Goal: Check status

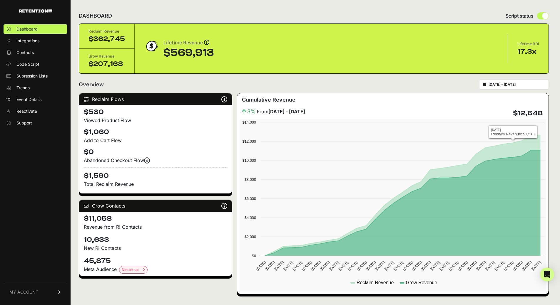
click at [512, 83] on input "[DATE] - [DATE]" at bounding box center [516, 84] width 56 height 5
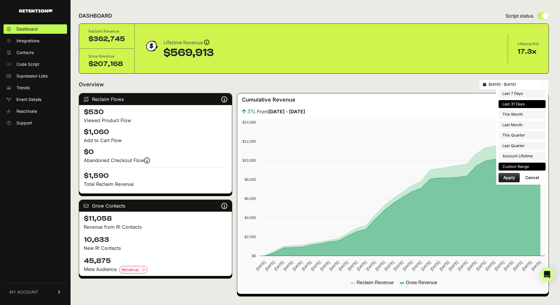
click at [525, 167] on li "Custom Range" at bounding box center [521, 167] width 47 height 8
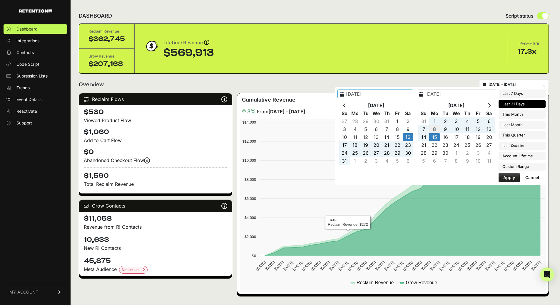
type input "[DATE]"
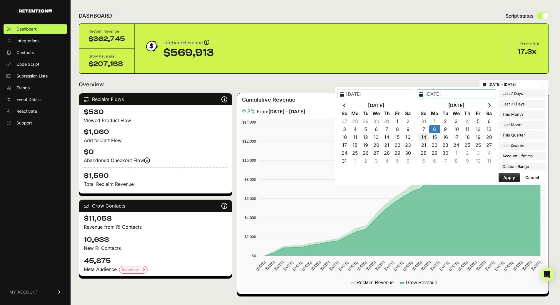
type input "[DATE]"
click at [507, 180] on button "Apply" at bounding box center [508, 177] width 21 height 9
type input "[DATE] - [DATE]"
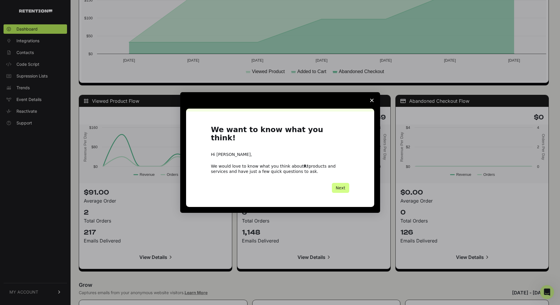
click at [371, 102] on icon "Close survey" at bounding box center [372, 101] width 4 height 4
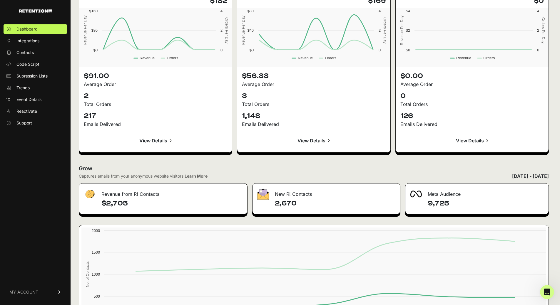
scroll to position [588, 0]
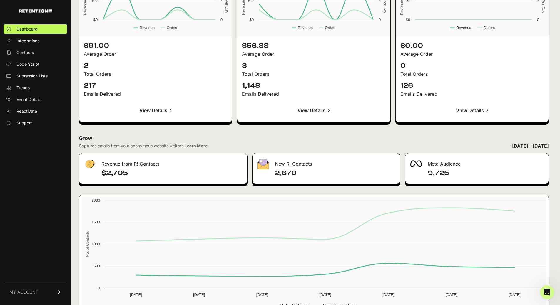
drag, startPoint x: 284, startPoint y: 172, endPoint x: 303, endPoint y: 172, distance: 19.4
click at [302, 172] on h4 "2,670" at bounding box center [335, 173] width 120 height 9
copy h4 "2,670"
